Goal: Transaction & Acquisition: Purchase product/service

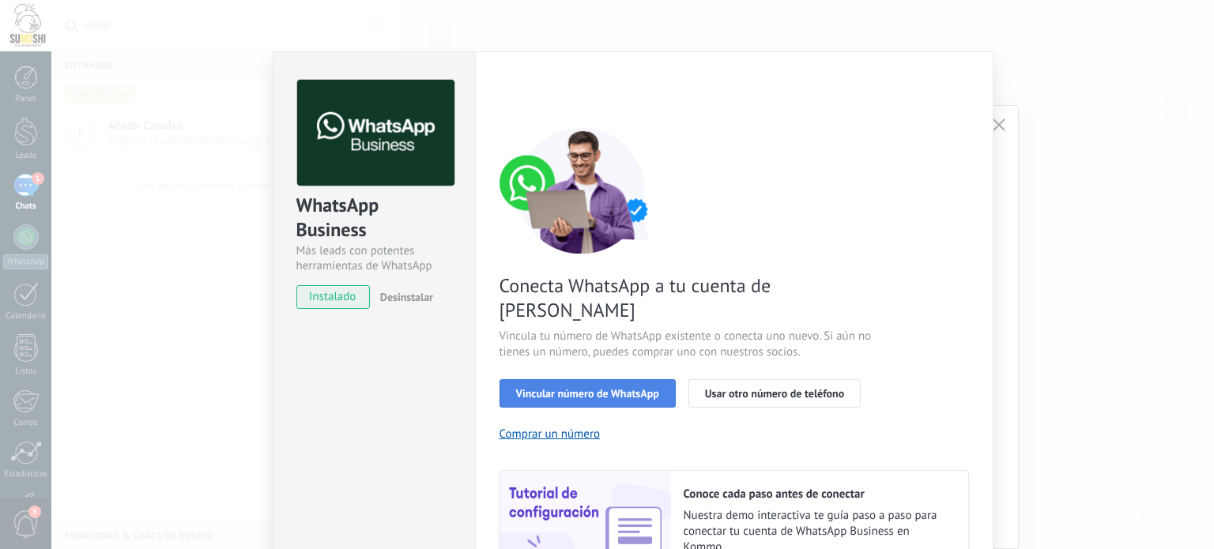
click at [587, 379] on button "Vincular número de WhatsApp" at bounding box center [588, 393] width 176 height 28
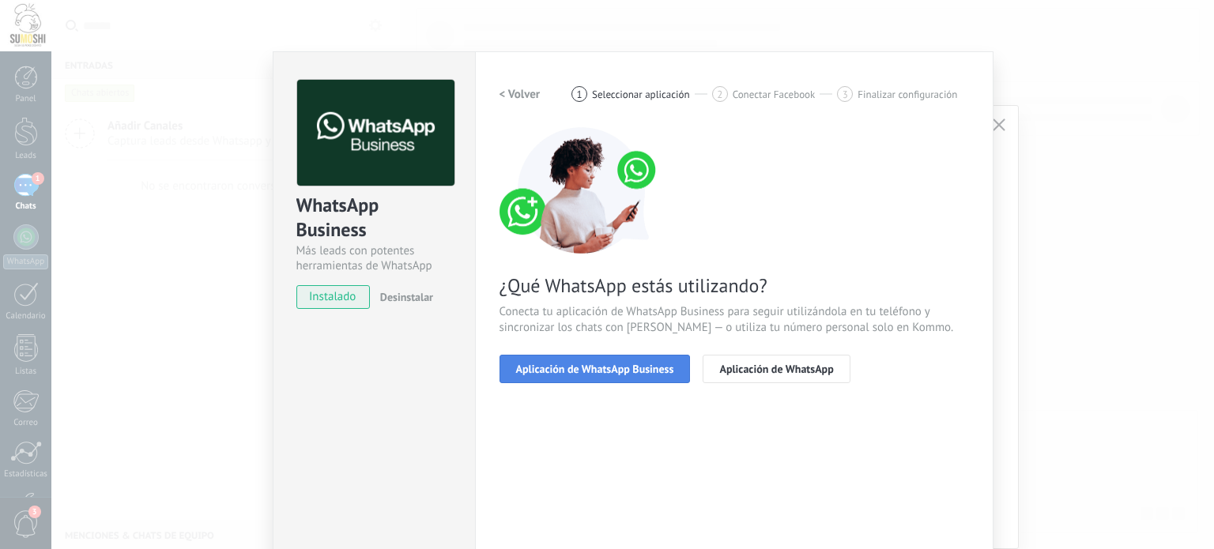
click at [670, 360] on button "Aplicación de WhatsApp Business" at bounding box center [595, 369] width 191 height 28
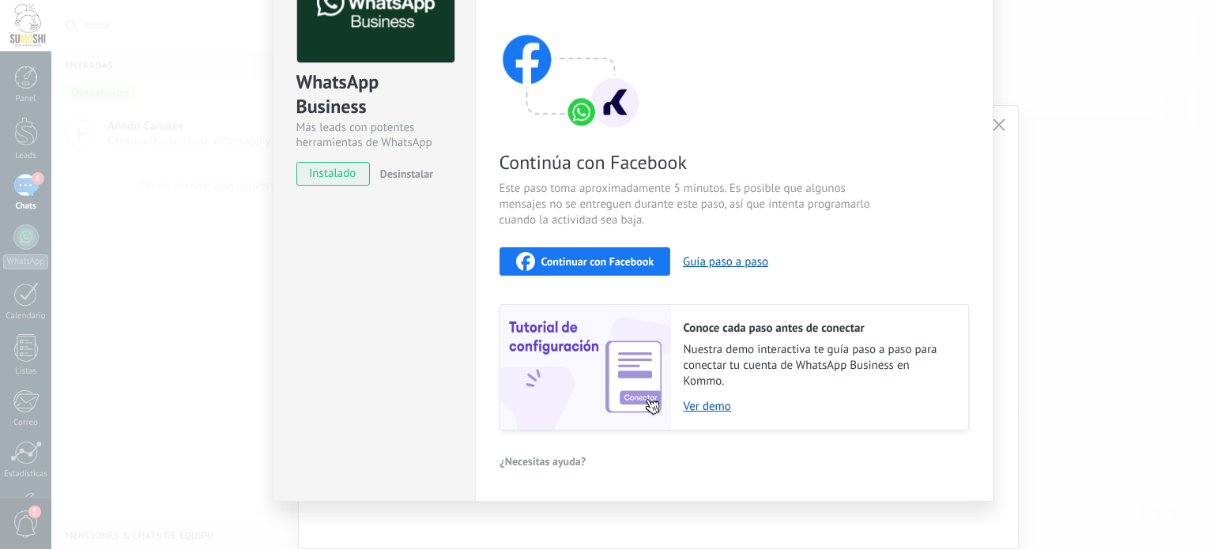
scroll to position [134, 0]
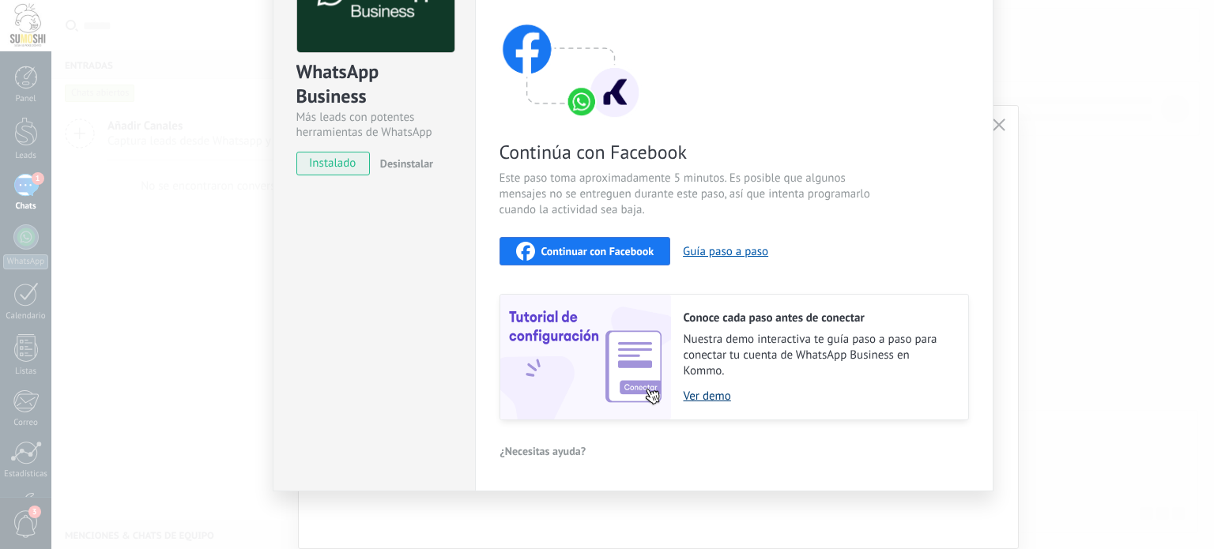
click at [712, 400] on link "Ver demo" at bounding box center [818, 396] width 269 height 15
click at [607, 242] on div "Continuar con Facebook" at bounding box center [585, 251] width 138 height 19
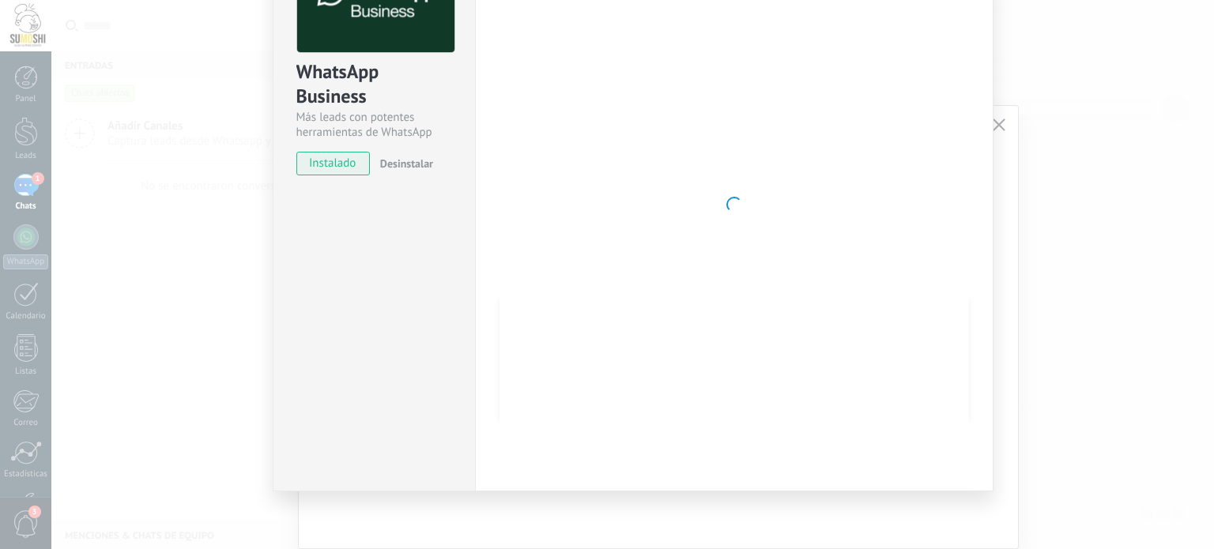
scroll to position [0, 0]
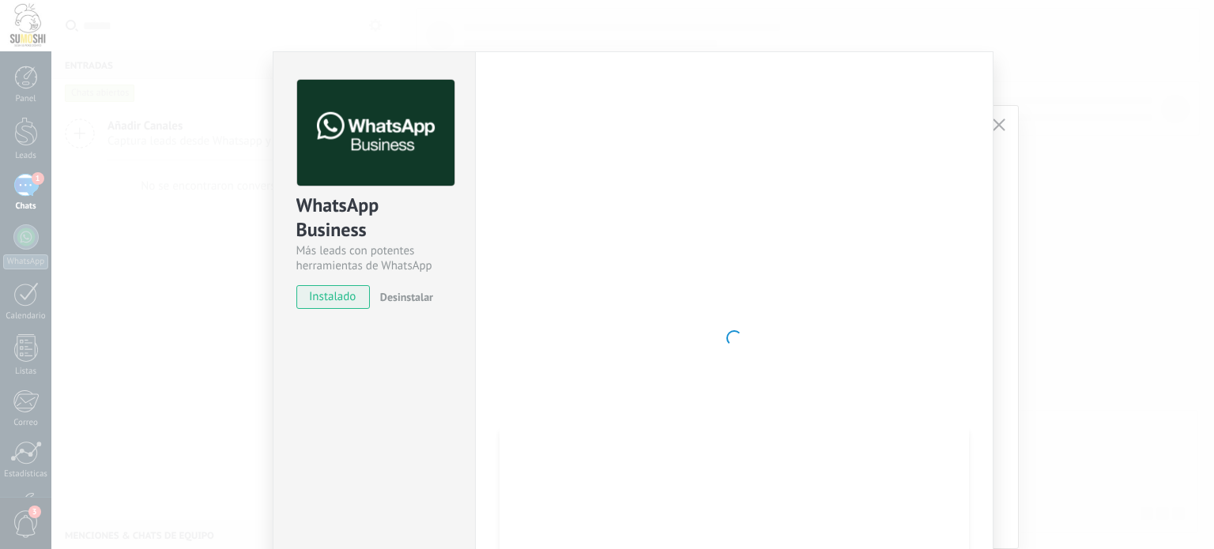
click at [940, 308] on div at bounding box center [735, 338] width 470 height 517
click at [1023, 195] on div "WhatsApp Business Más leads con potentes herramientas de WhatsApp instalado Des…" at bounding box center [632, 274] width 1163 height 549
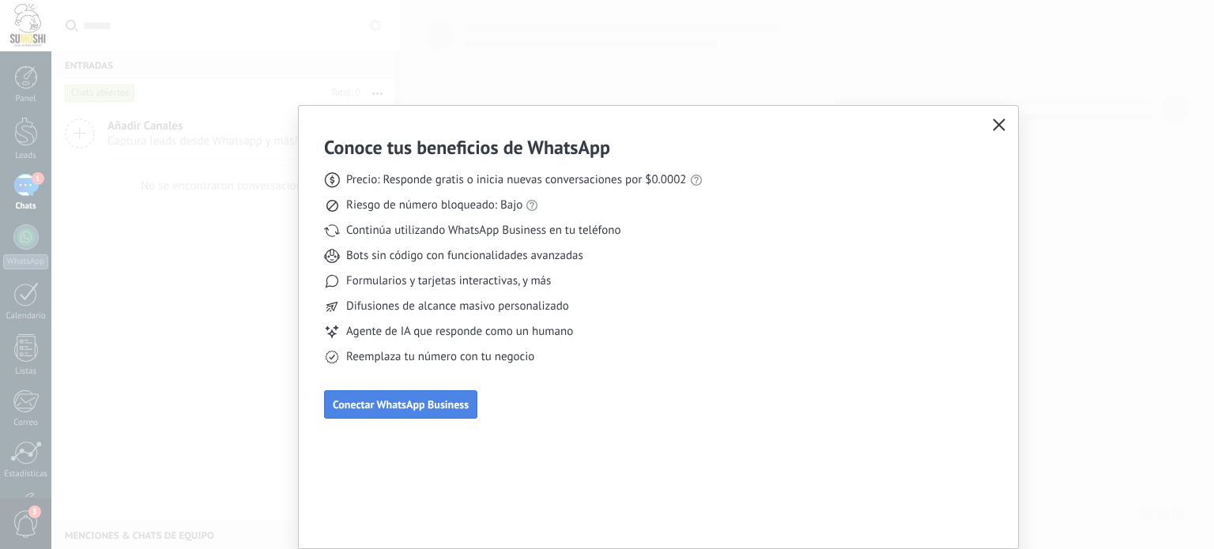
click at [440, 403] on span "Conectar WhatsApp Business" at bounding box center [401, 404] width 136 height 11
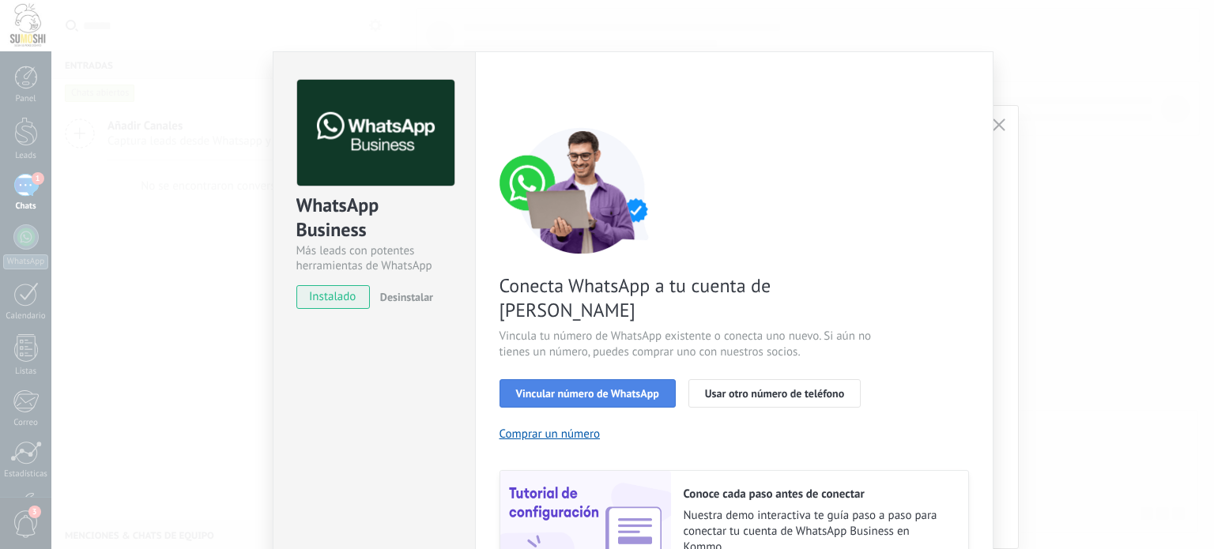
click at [629, 388] on span "Vincular número de WhatsApp" at bounding box center [587, 393] width 143 height 11
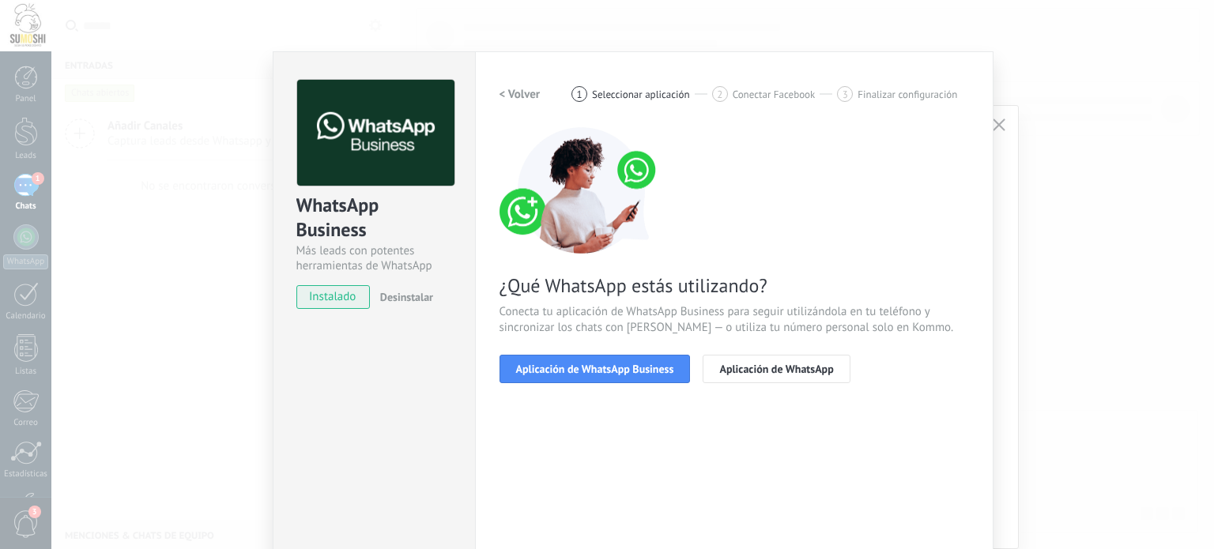
click at [629, 372] on span "Aplicación de WhatsApp Business" at bounding box center [595, 369] width 158 height 11
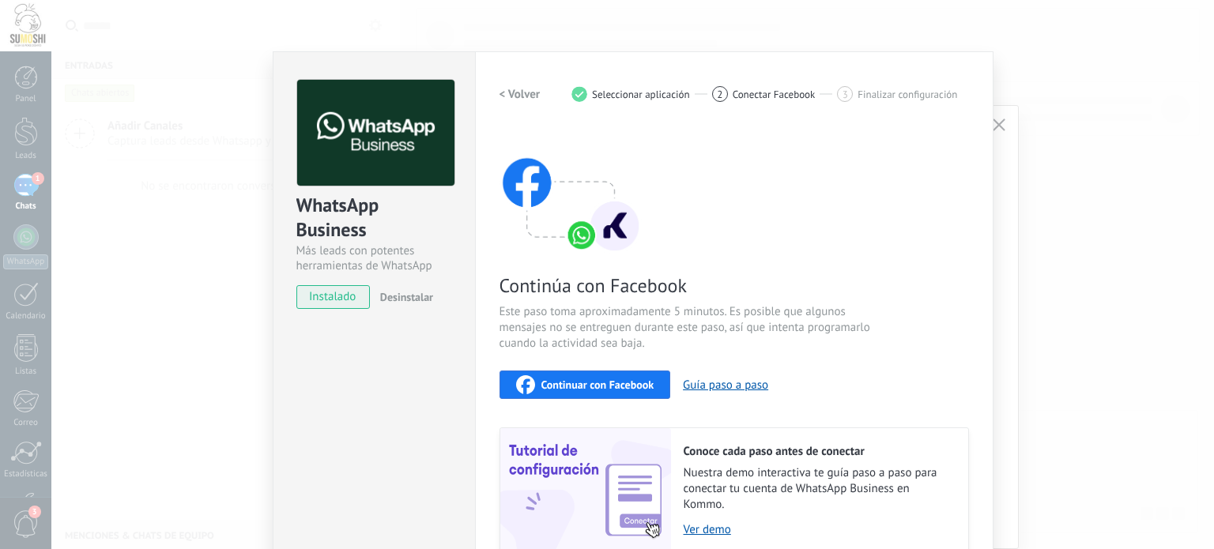
click at [629, 372] on button "Continuar con Facebook" at bounding box center [586, 385] width 172 height 28
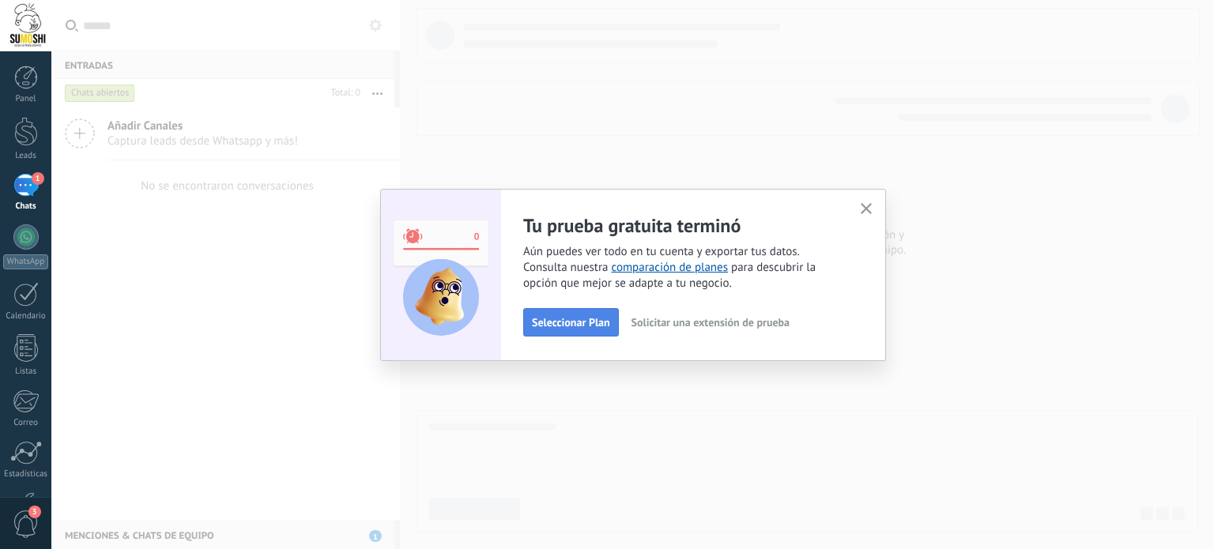
click at [554, 325] on span "Seleccionar Plan" at bounding box center [571, 322] width 78 height 11
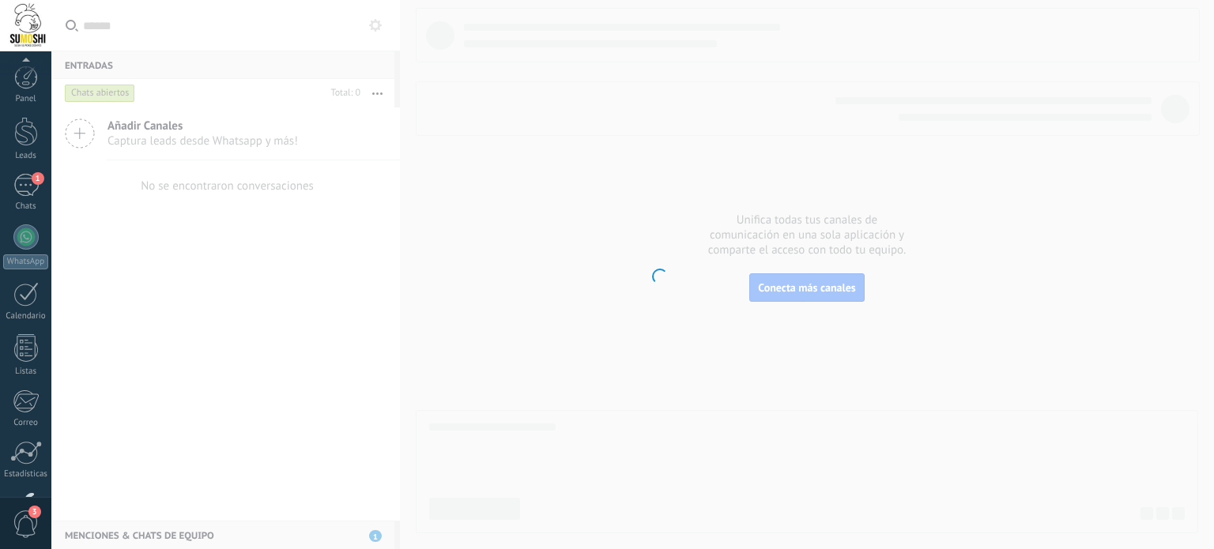
scroll to position [108, 0]
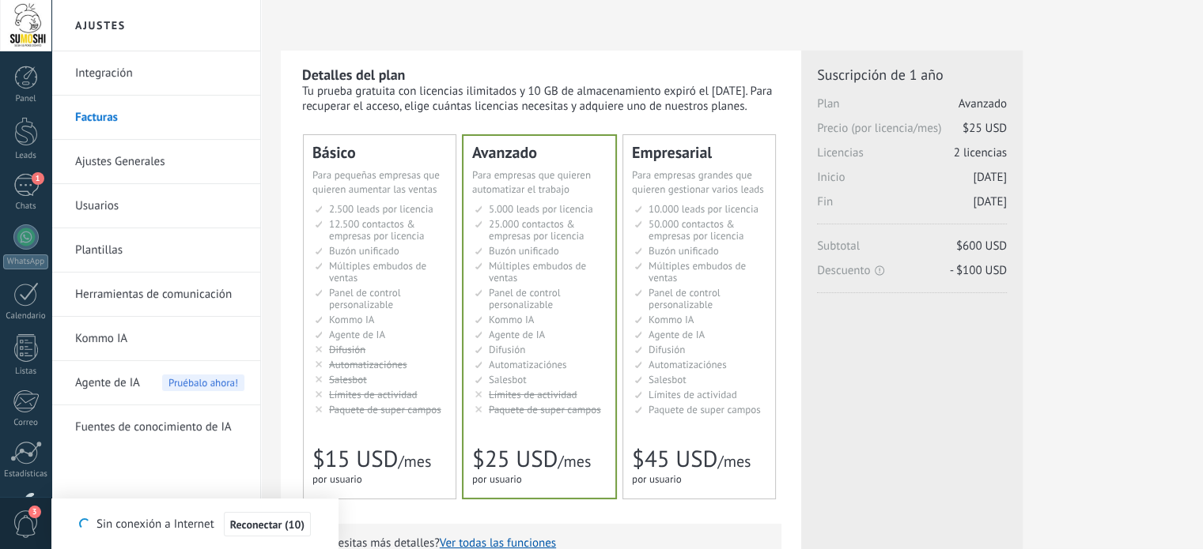
click at [338, 267] on span "Múltiples embudos de ventas" at bounding box center [377, 271] width 97 height 25
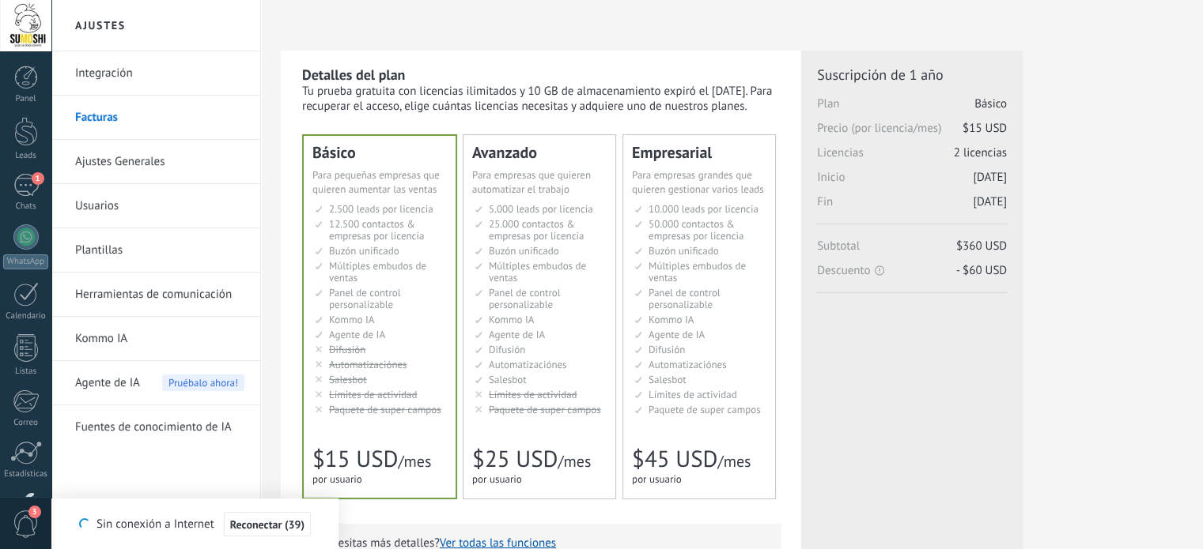
click at [539, 265] on span "Múltiples embudos de ventas" at bounding box center [537, 271] width 97 height 25
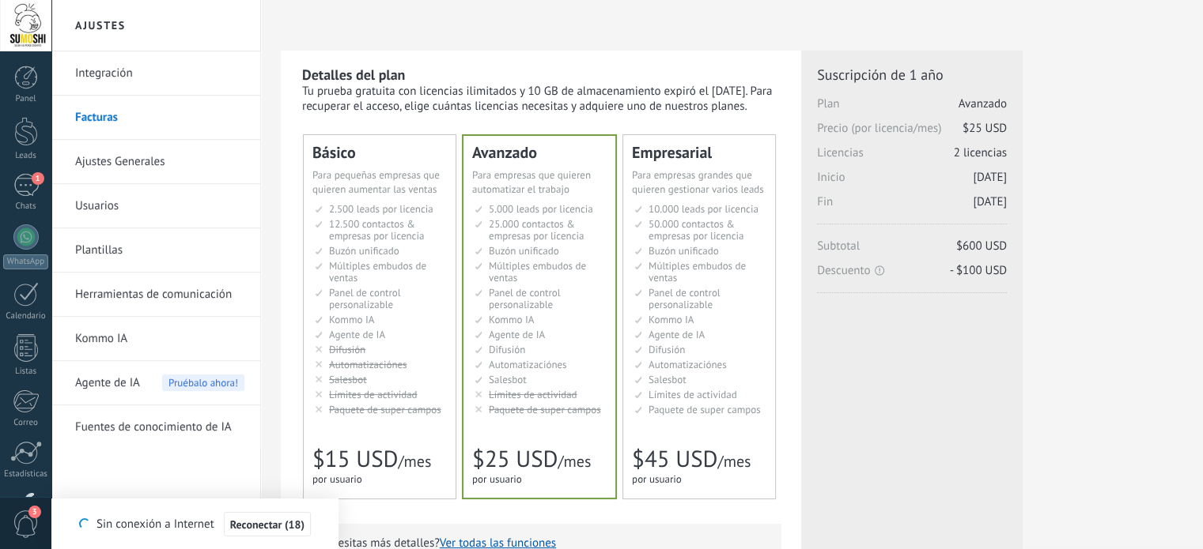
click at [547, 282] on li "Множество воронок Multiple sales pipelines Múltiples embudos de ventas Vários f…" at bounding box center [540, 272] width 132 height 24
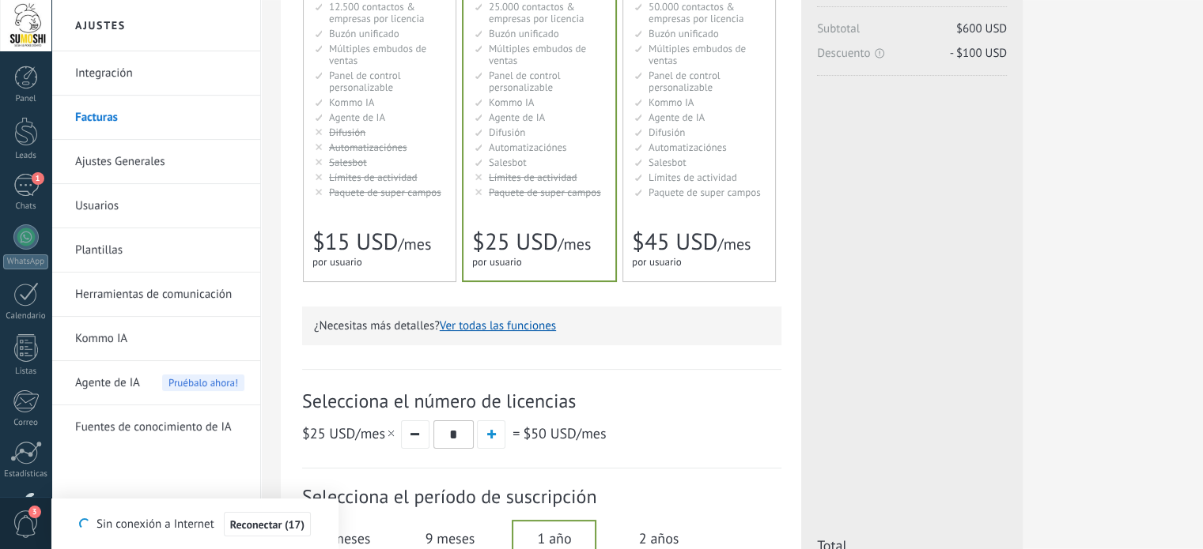
scroll to position [215, 0]
click at [545, 235] on span "$25 USD" at bounding box center [514, 244] width 85 height 30
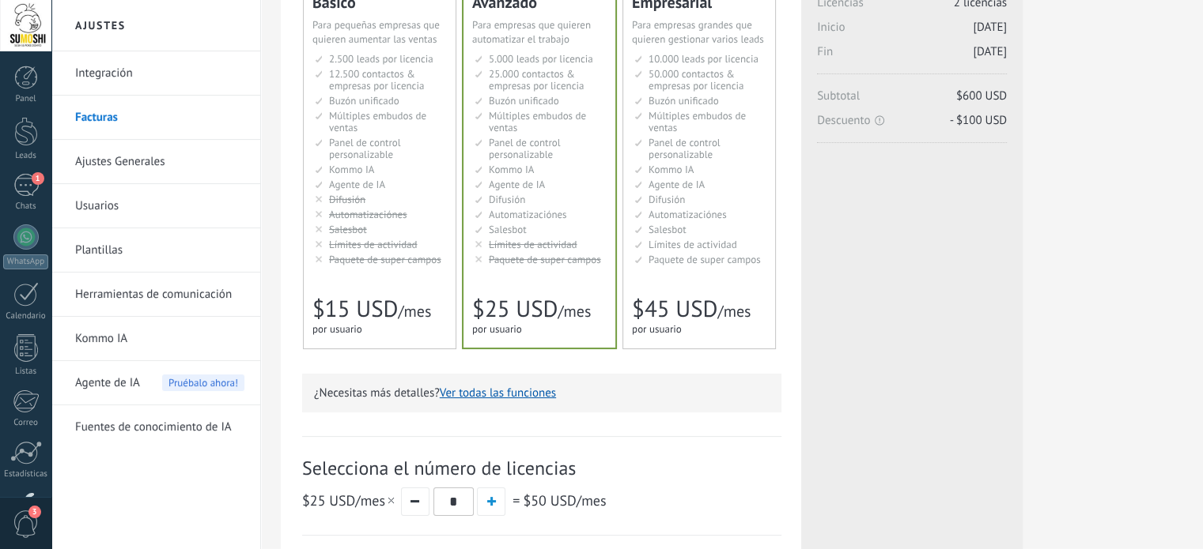
scroll to position [128, 0]
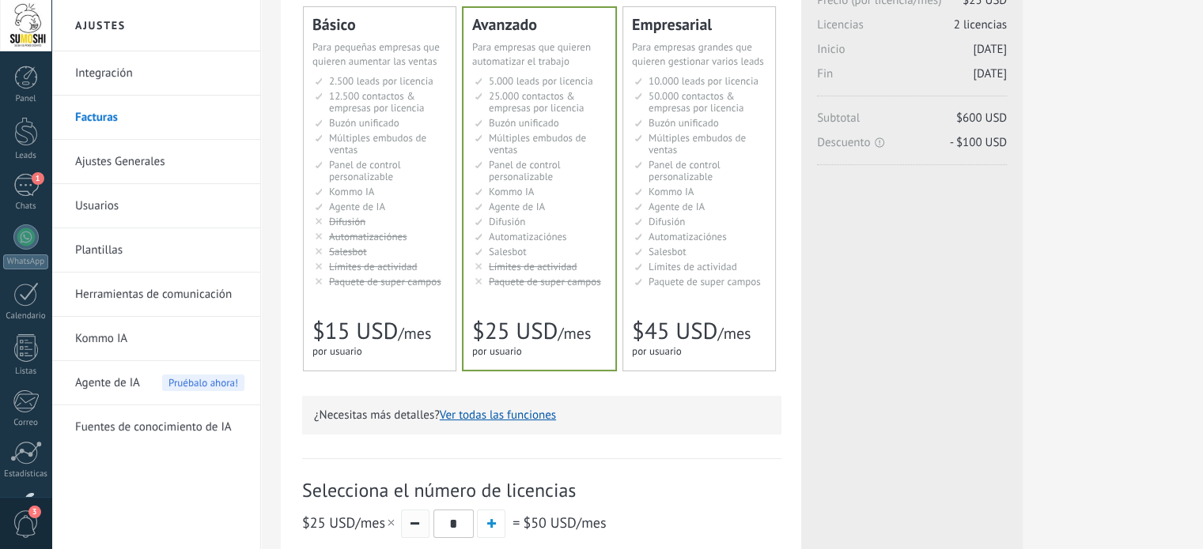
click at [413, 524] on button "button" at bounding box center [415, 524] width 28 height 28
type input "*"
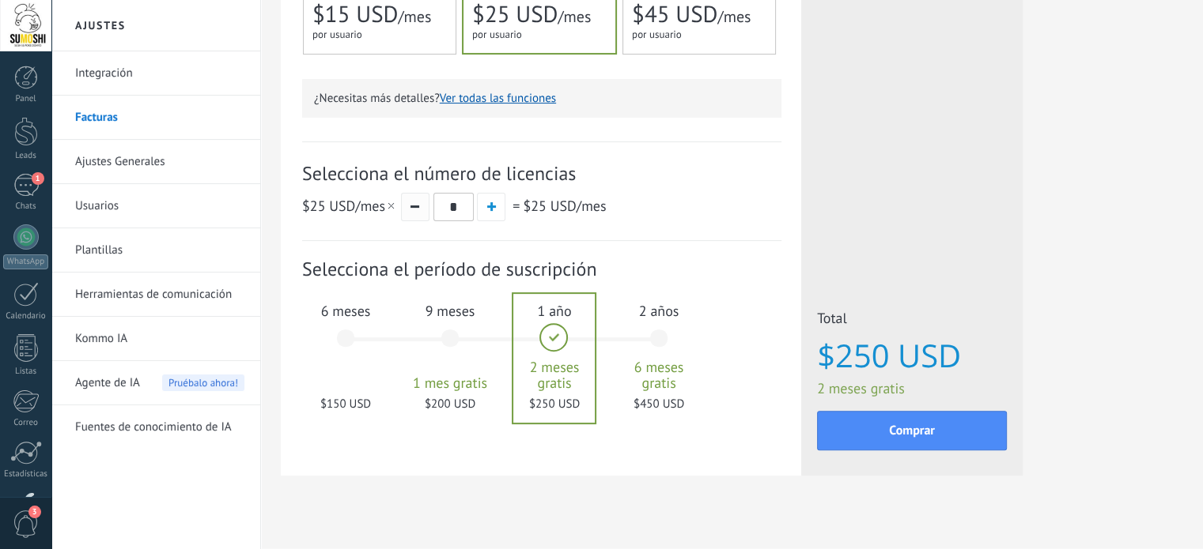
scroll to position [446, 0]
click at [345, 396] on div "$150 USD" at bounding box center [345, 398] width 85 height 15
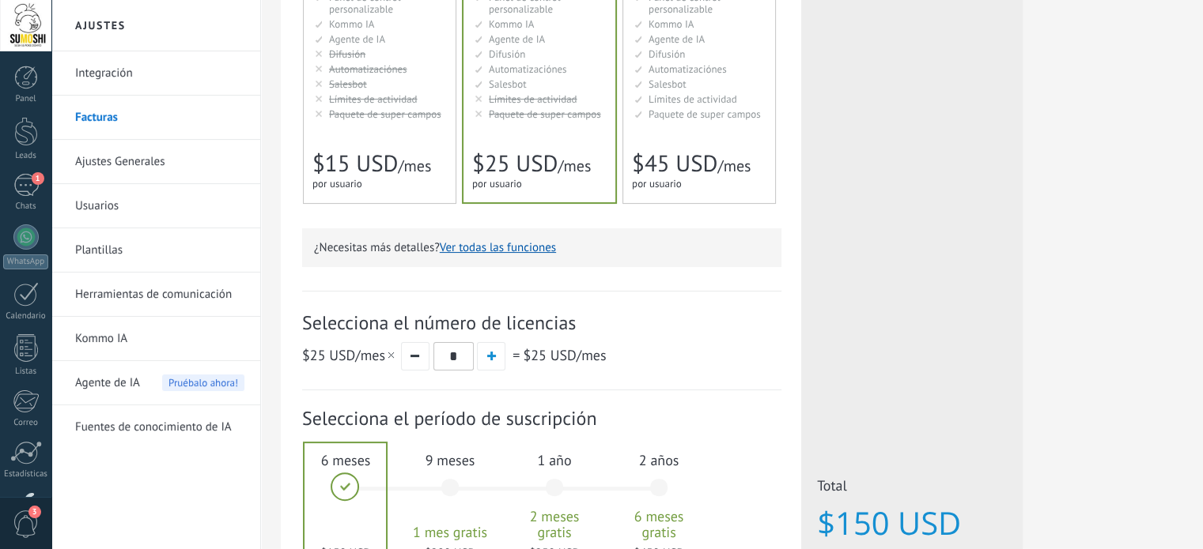
scroll to position [337, 0]
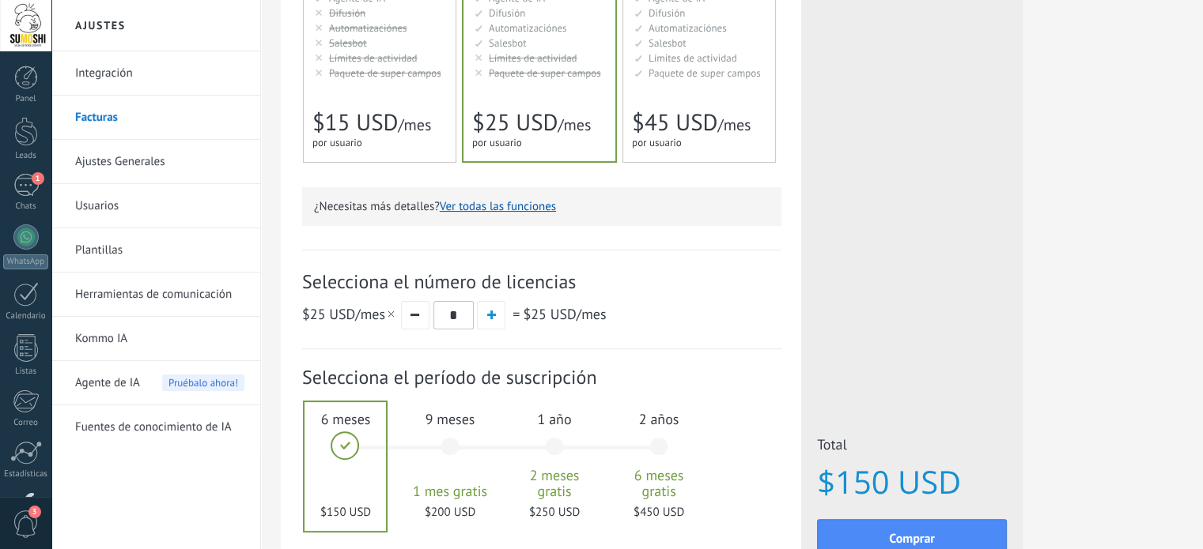
click at [881, 283] on div "Licencias adicionales Plan Avanzado Precio (por licencia/mes) $25 USD Nuevas li…" at bounding box center [911, 149] width 221 height 870
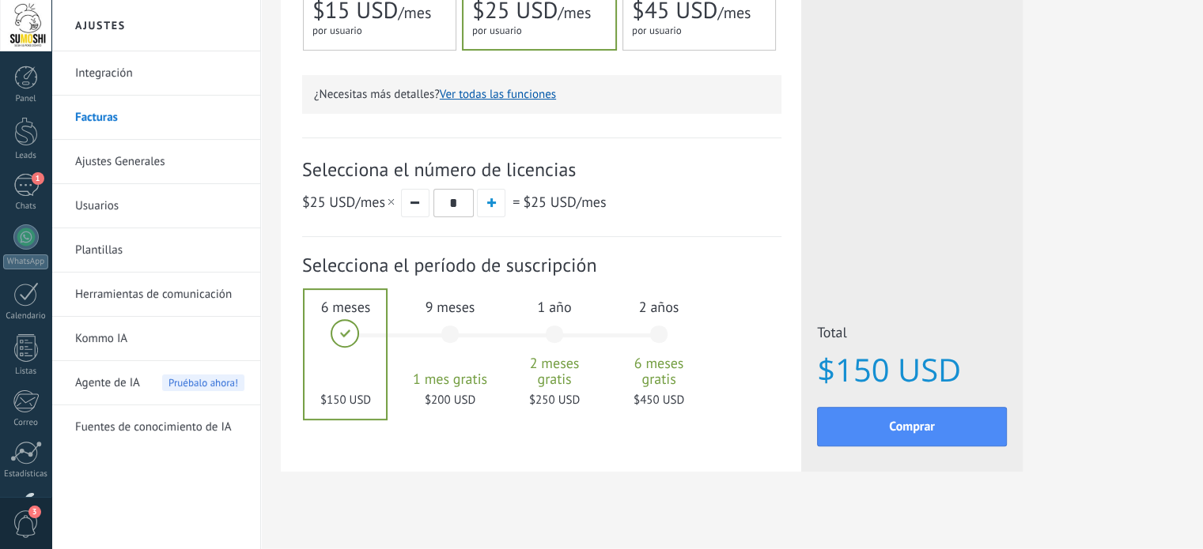
scroll to position [464, 0]
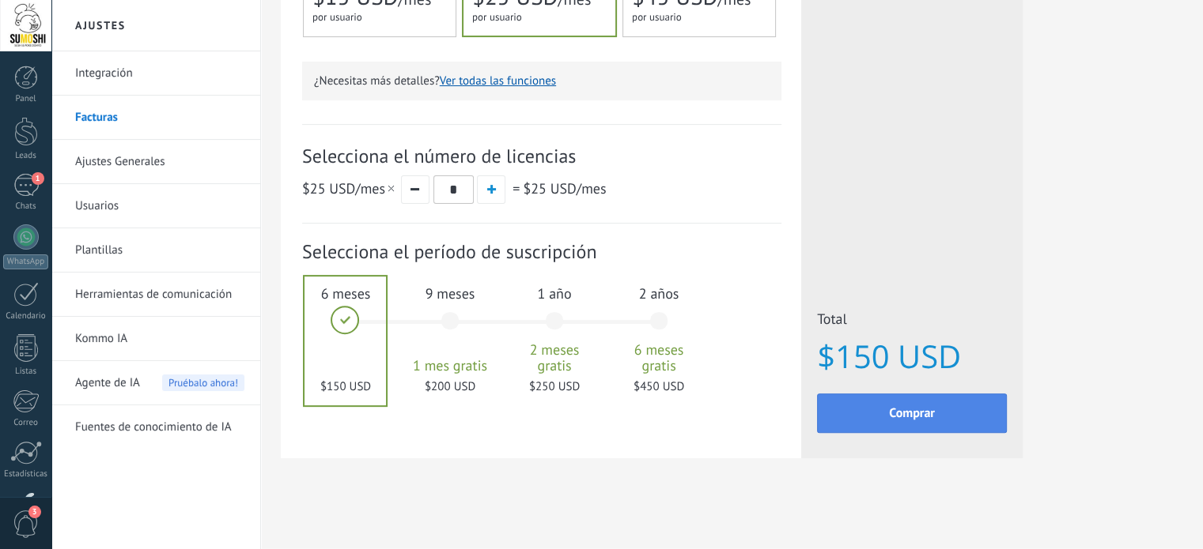
click at [942, 423] on button "Comprar" at bounding box center [912, 414] width 190 height 40
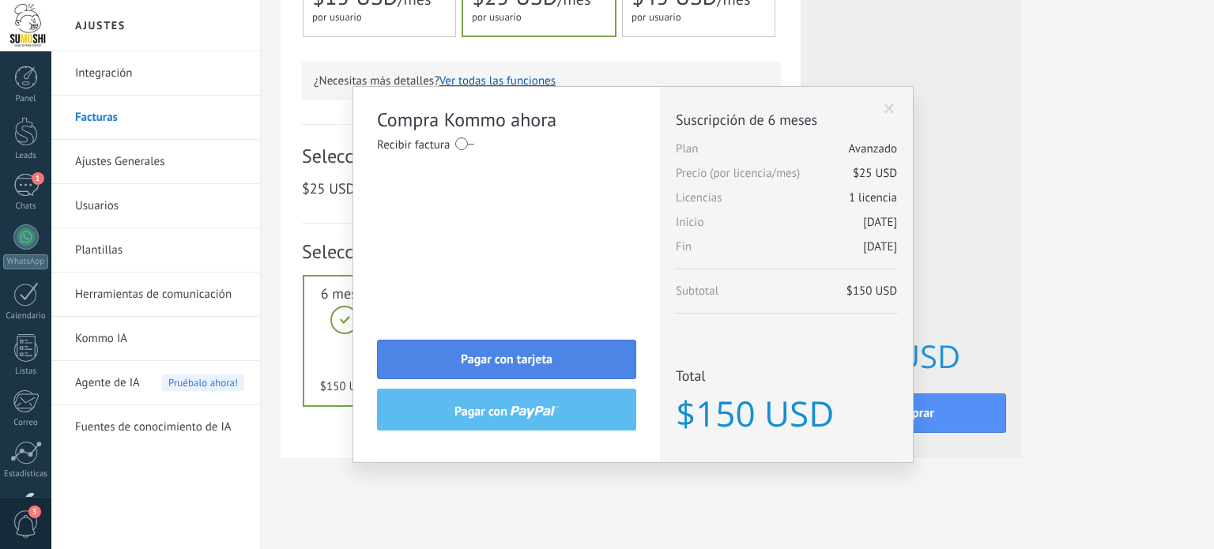
click at [592, 363] on button "Pagar con tarjeta" at bounding box center [506, 360] width 259 height 40
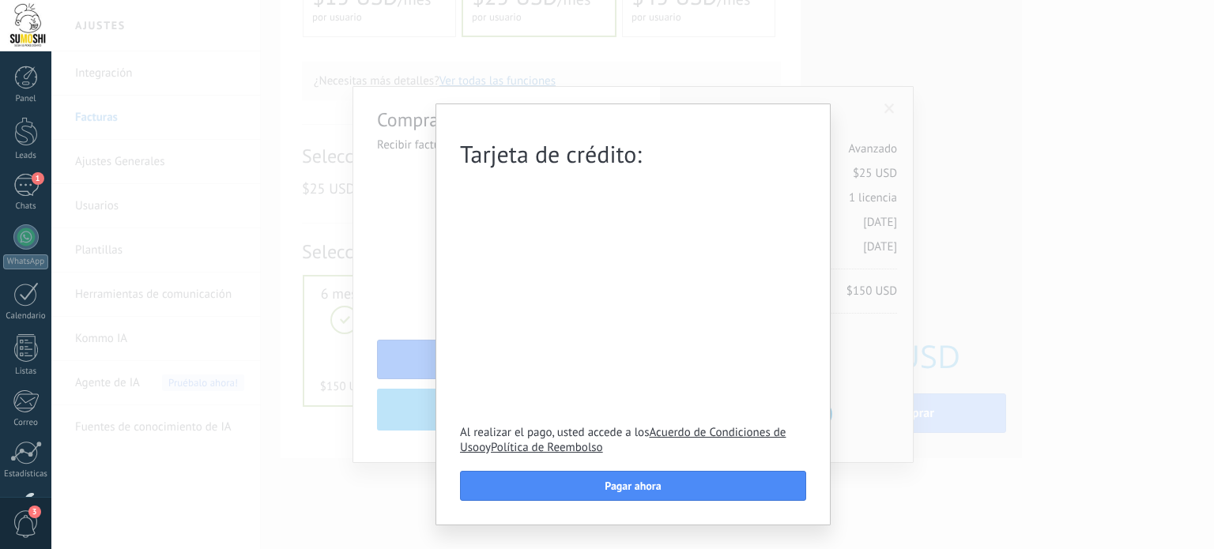
click at [991, 168] on div "Tarjeta de crédito: Al realizar el pago, usted accede a los Acuerdo de Condicio…" at bounding box center [632, 274] width 1163 height 549
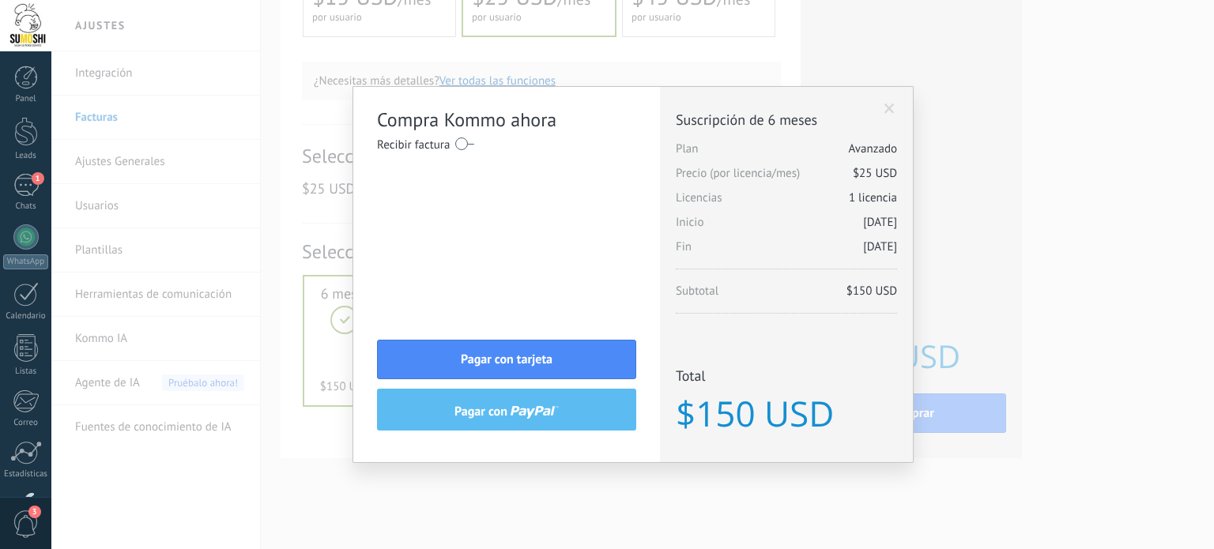
click at [887, 101] on div "Licencias adicionales Plan Avanzado Precio (por licencia/mes) $25 USD Nuevas li…" at bounding box center [786, 275] width 253 height 376
click at [893, 105] on span at bounding box center [890, 109] width 10 height 11
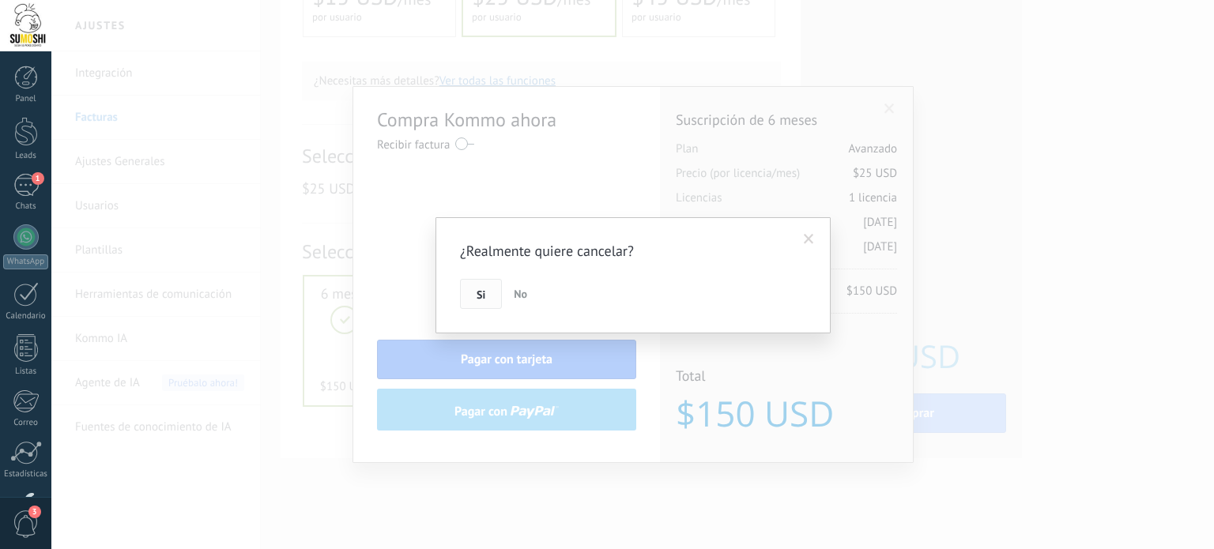
click at [467, 298] on button "Si" at bounding box center [481, 294] width 42 height 30
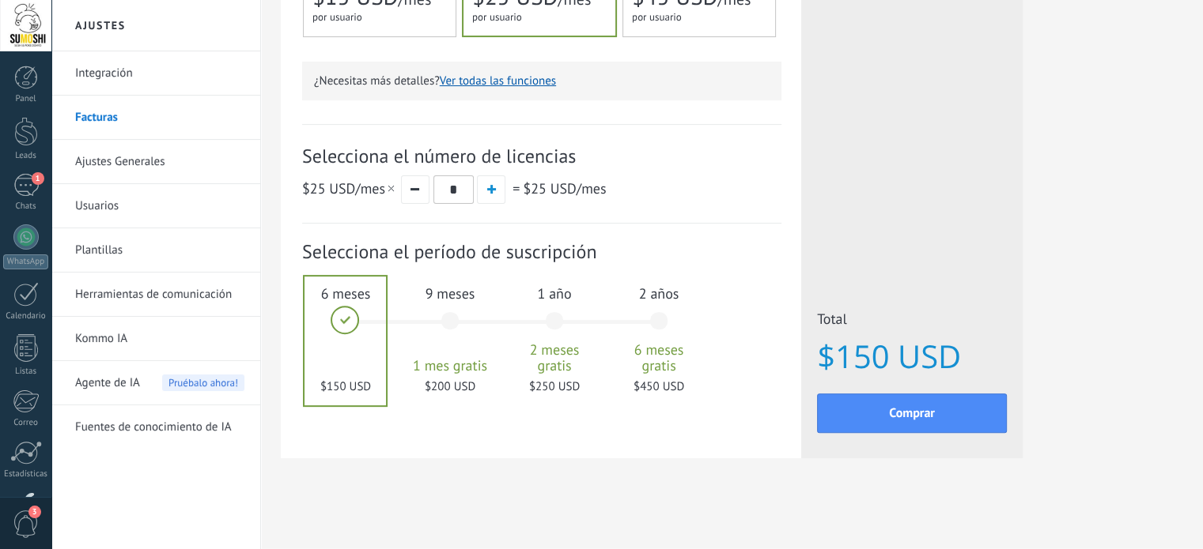
click at [344, 332] on div at bounding box center [344, 341] width 81 height 129
click at [342, 345] on div at bounding box center [344, 341] width 81 height 129
click at [942, 406] on button "Comprar" at bounding box center [912, 414] width 190 height 40
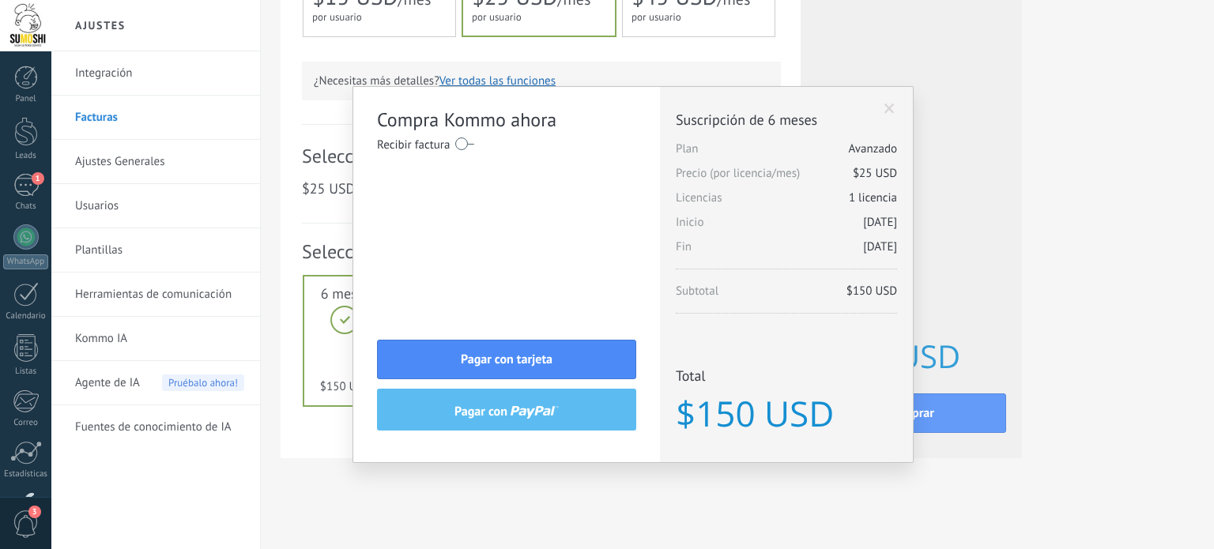
click at [892, 110] on span at bounding box center [890, 109] width 10 height 11
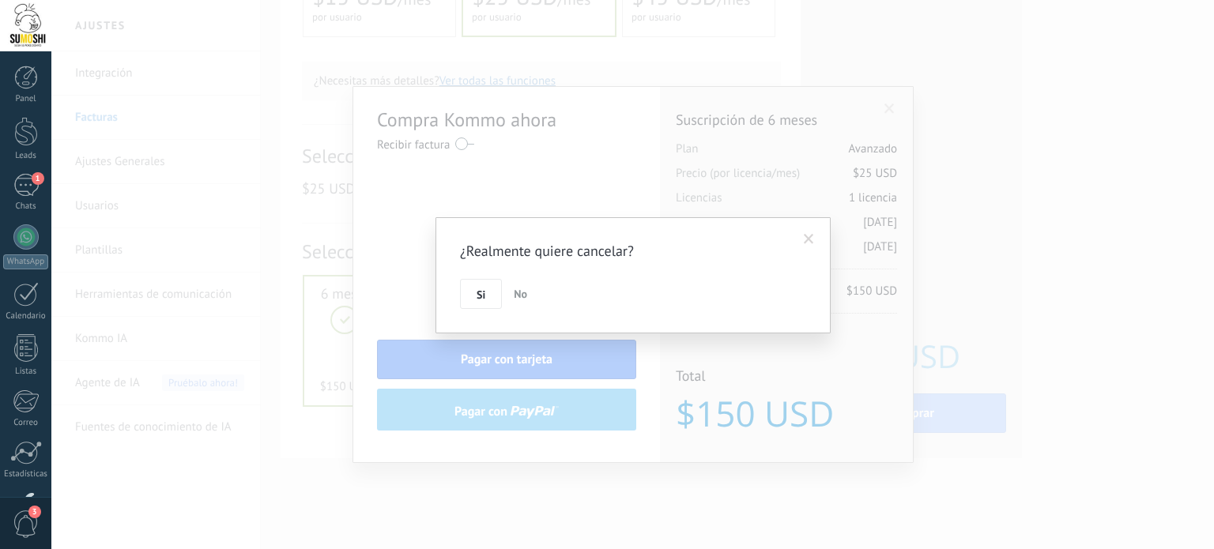
click at [809, 240] on span at bounding box center [809, 239] width 10 height 11
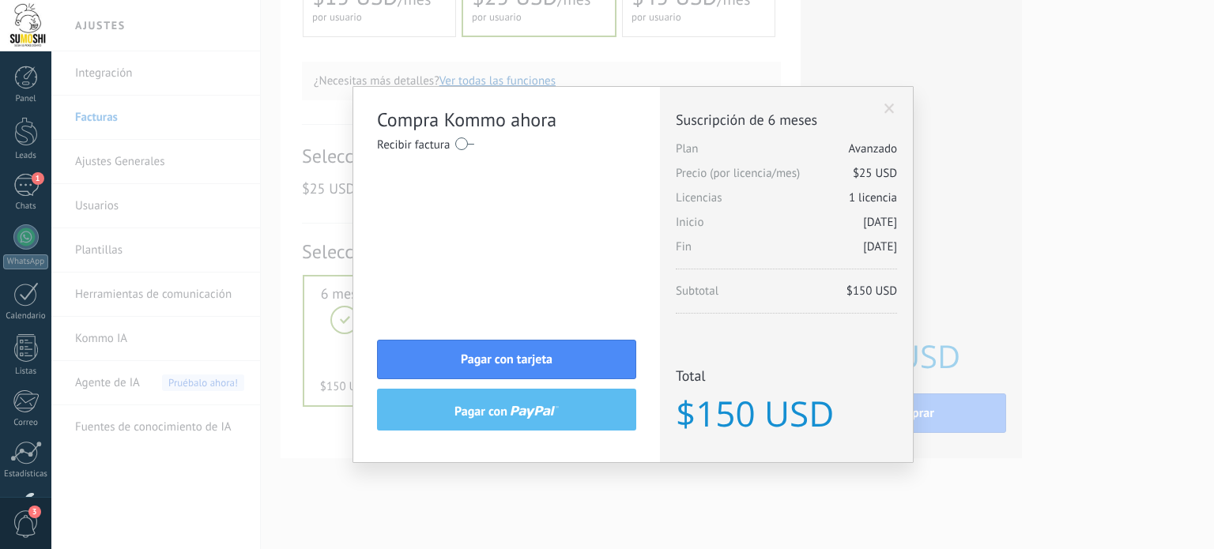
click at [890, 104] on span at bounding box center [890, 109] width 10 height 11
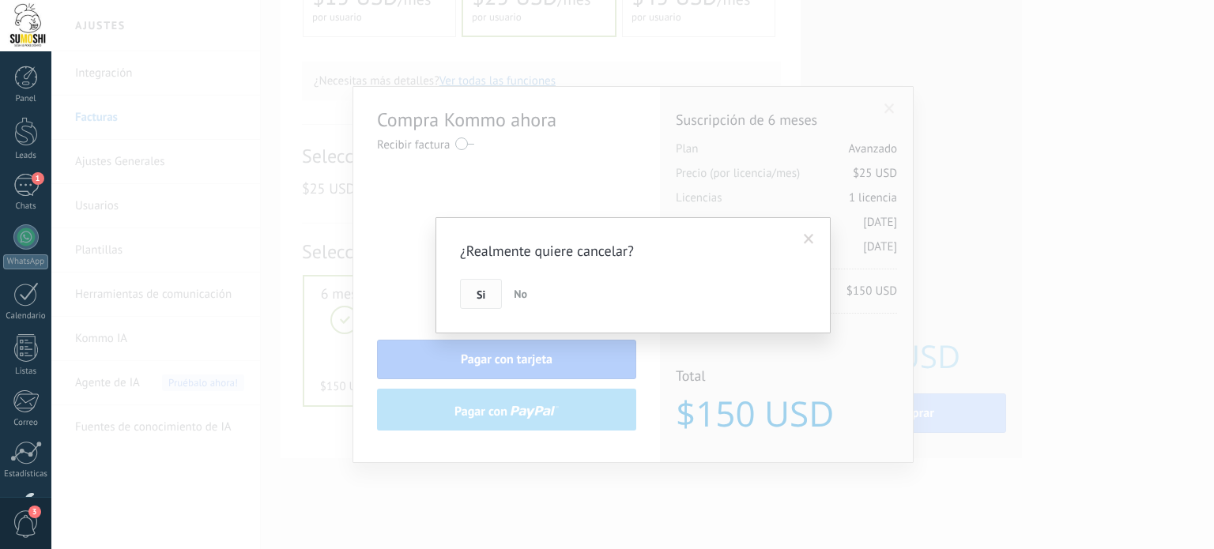
click at [489, 292] on button "Si" at bounding box center [481, 294] width 42 height 30
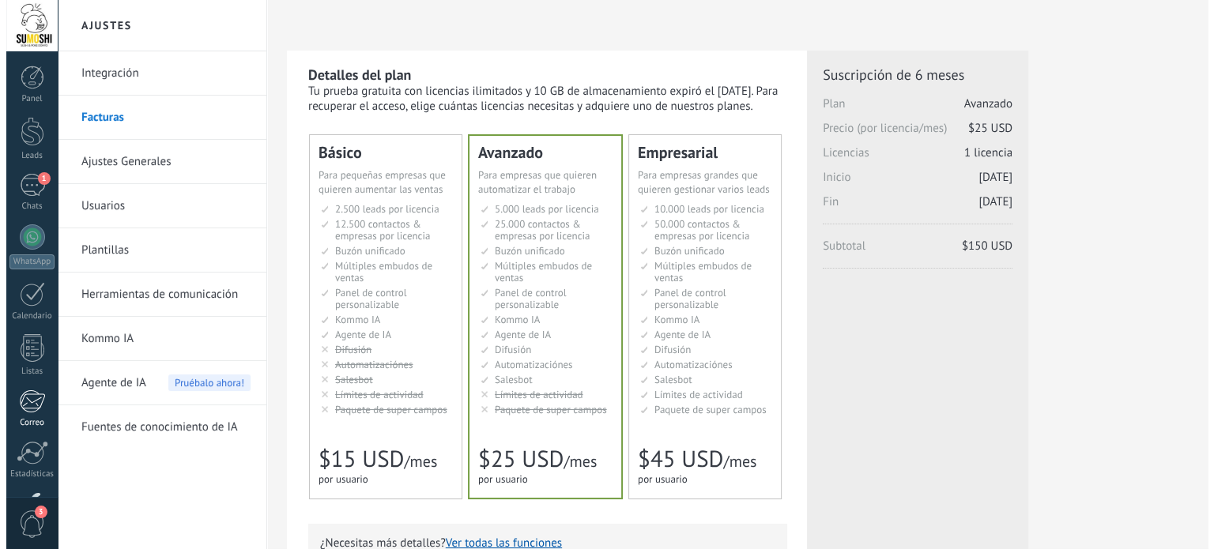
scroll to position [108, 0]
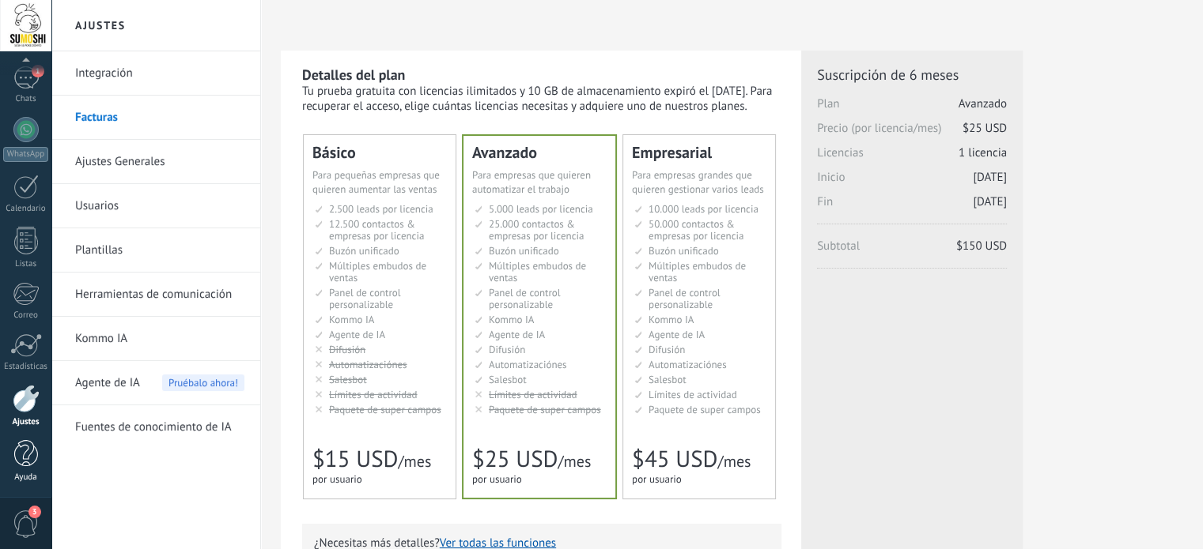
click at [25, 463] on div at bounding box center [26, 454] width 24 height 28
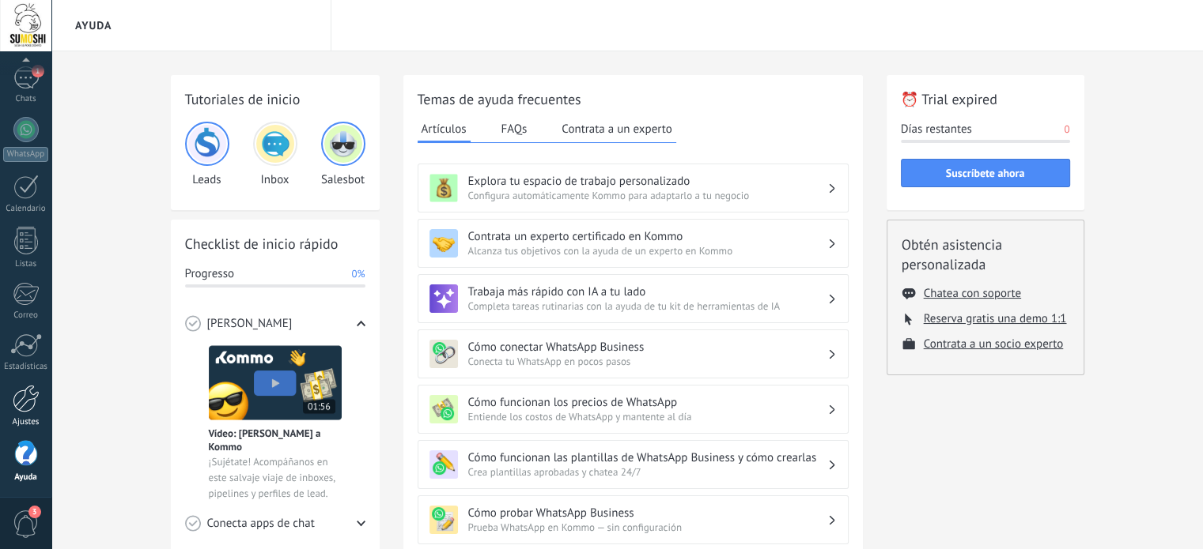
click at [31, 395] on div at bounding box center [26, 399] width 27 height 28
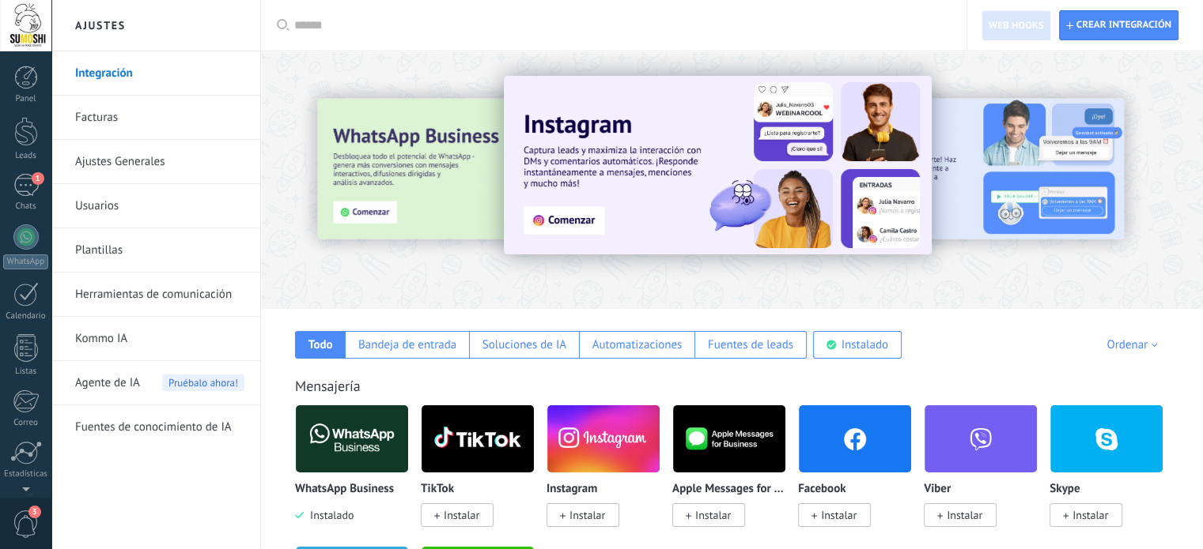
click at [34, 11] on div at bounding box center [25, 25] width 51 height 51
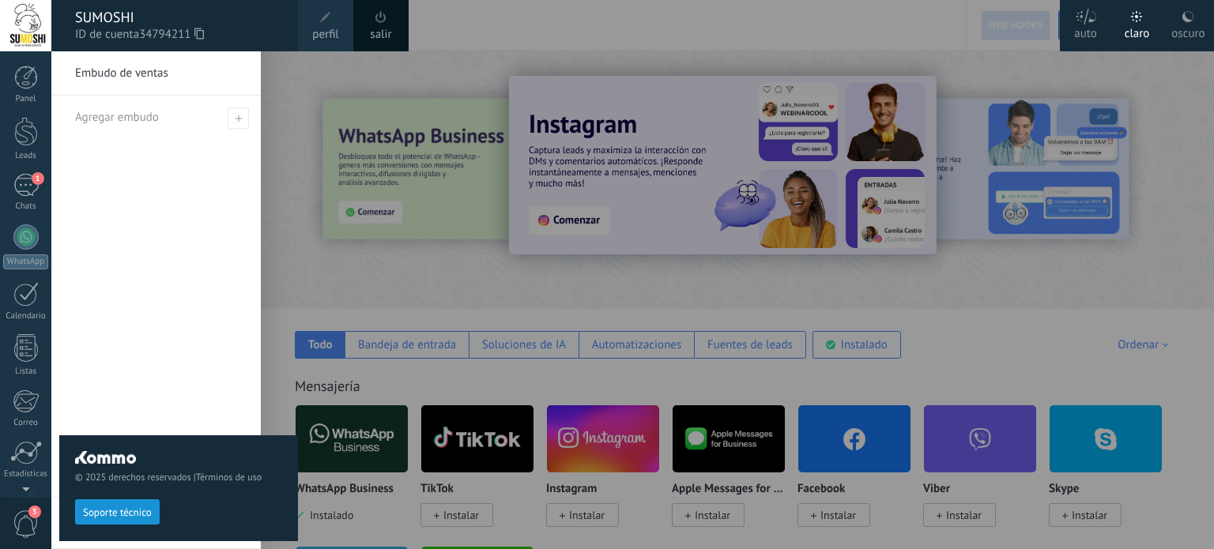
click at [335, 34] on span "perfil" at bounding box center [325, 34] width 26 height 17
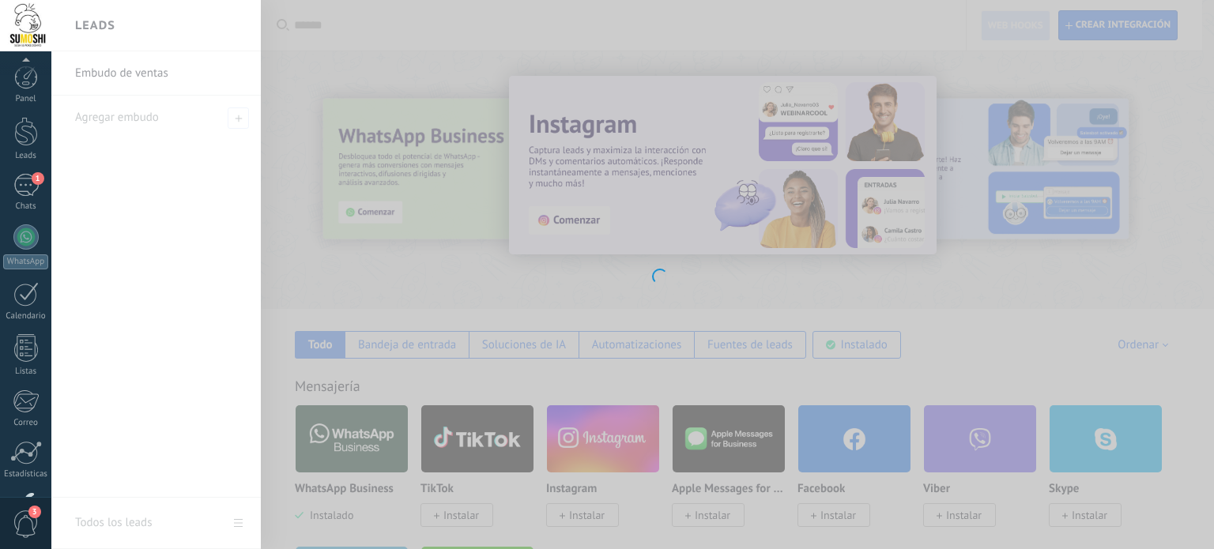
scroll to position [108, 0]
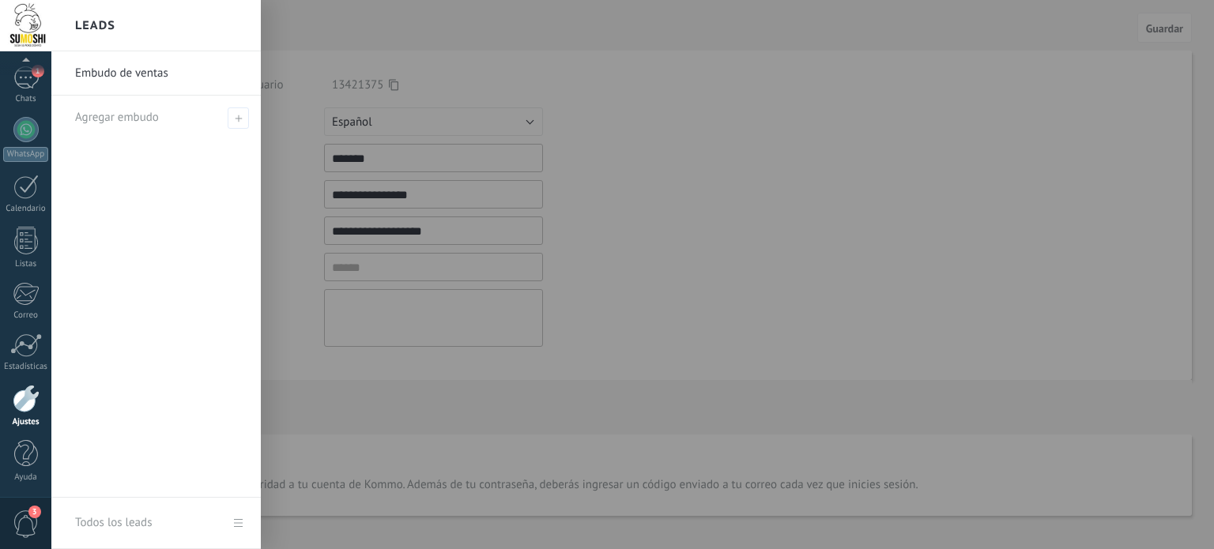
click at [300, 96] on div at bounding box center [658, 274] width 1214 height 549
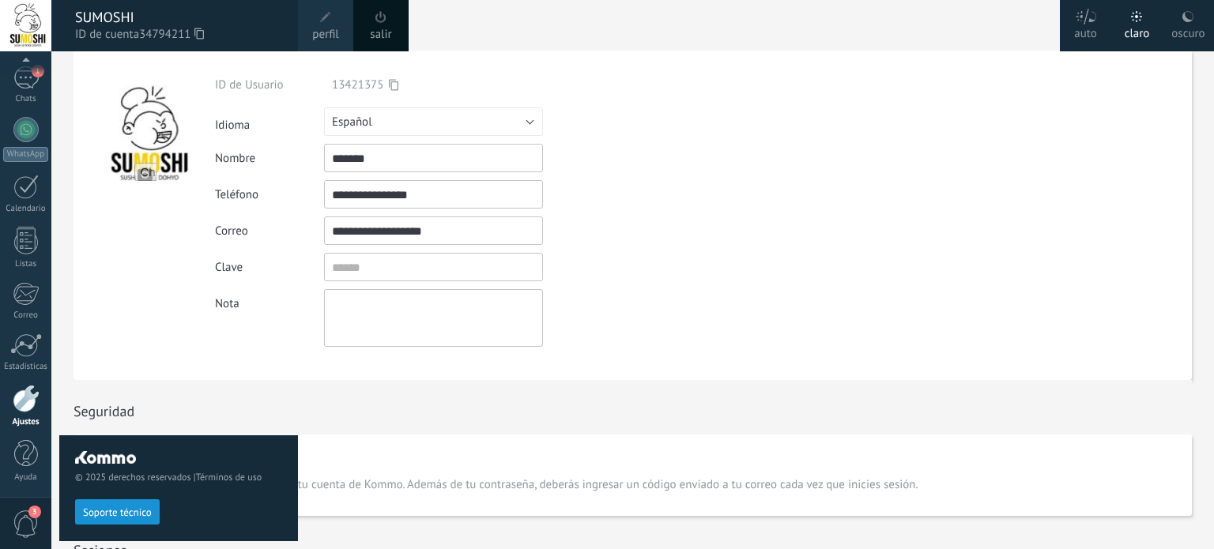
drag, startPoint x: 455, startPoint y: 193, endPoint x: 274, endPoint y: 202, distance: 180.5
click at [274, 202] on body ".abccls-1,.abccls-2{fill-rule:evenodd}.abccls-2{fill:#fff} .abfcls-1{fill:none}…" at bounding box center [607, 274] width 1214 height 549
click at [929, 179] on form "**********" at bounding box center [633, 216] width 1119 height 330
click at [440, 429] on div "Seguridad" at bounding box center [633, 407] width 1119 height 55
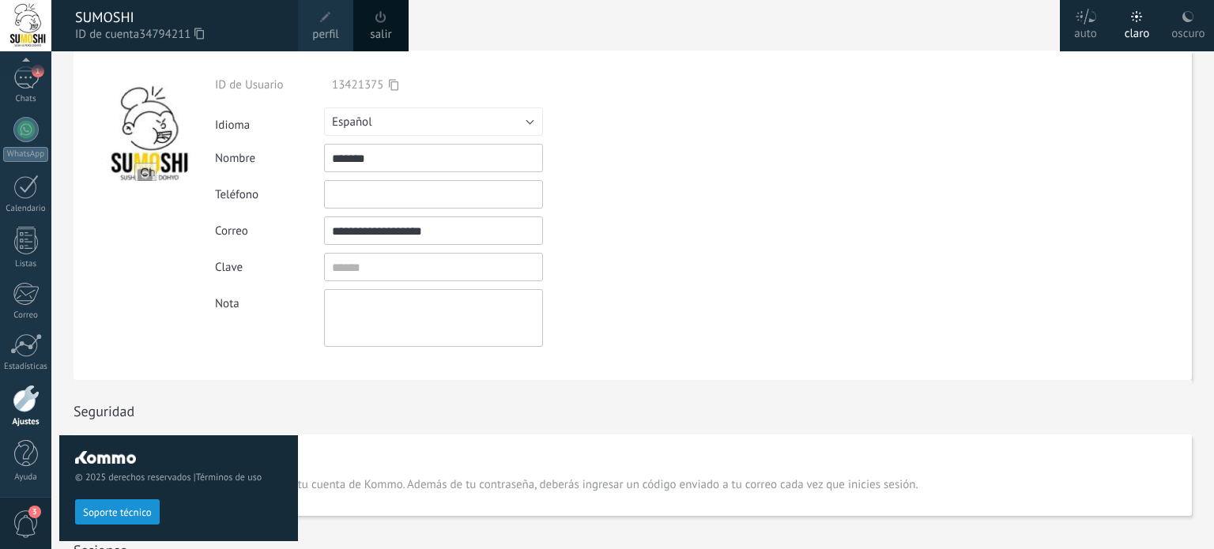
drag, startPoint x: 781, startPoint y: 322, endPoint x: 213, endPoint y: 35, distance: 636.1
click at [213, 35] on body ".abccls-1,.abccls-2{fill-rule:evenodd}.abccls-2{fill:#fff} .abfcls-1{fill:none}…" at bounding box center [607, 274] width 1214 height 549
click at [383, 40] on link "salir" at bounding box center [380, 34] width 21 height 17
